Goal: Information Seeking & Learning: Understand process/instructions

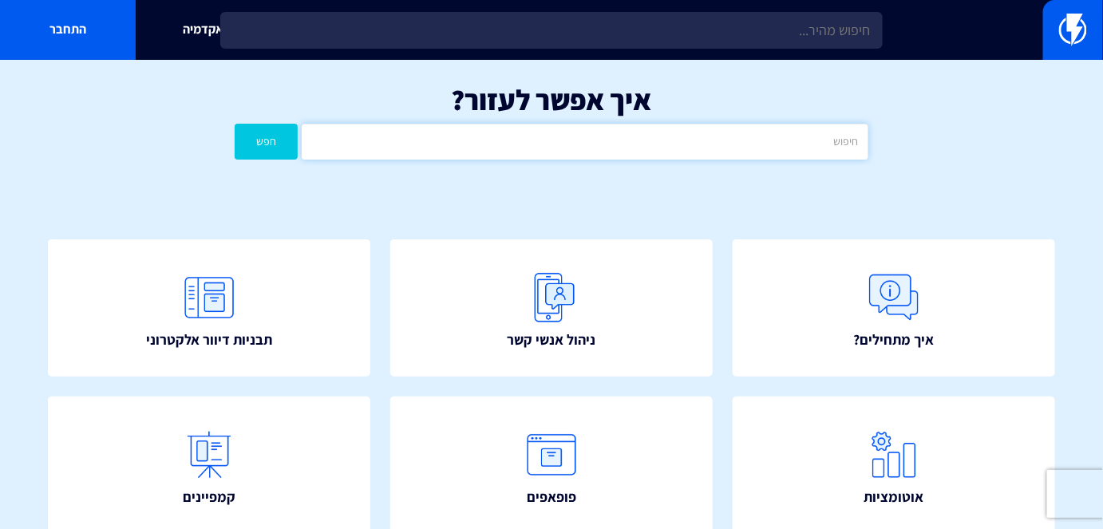
click at [801, 124] on input "text" at bounding box center [585, 142] width 566 height 36
type input "ייבוא"
click at [270, 138] on button "חפש" at bounding box center [266, 142] width 63 height 36
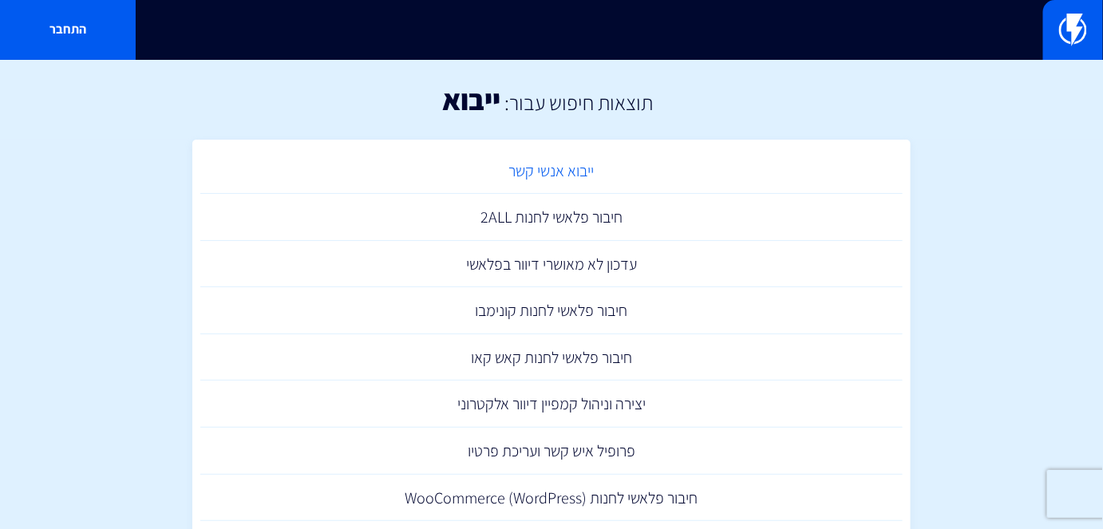
click at [539, 179] on link "ייבוא אנשי קשר" at bounding box center [551, 171] width 703 height 47
